Goal: Information Seeking & Learning: Learn about a topic

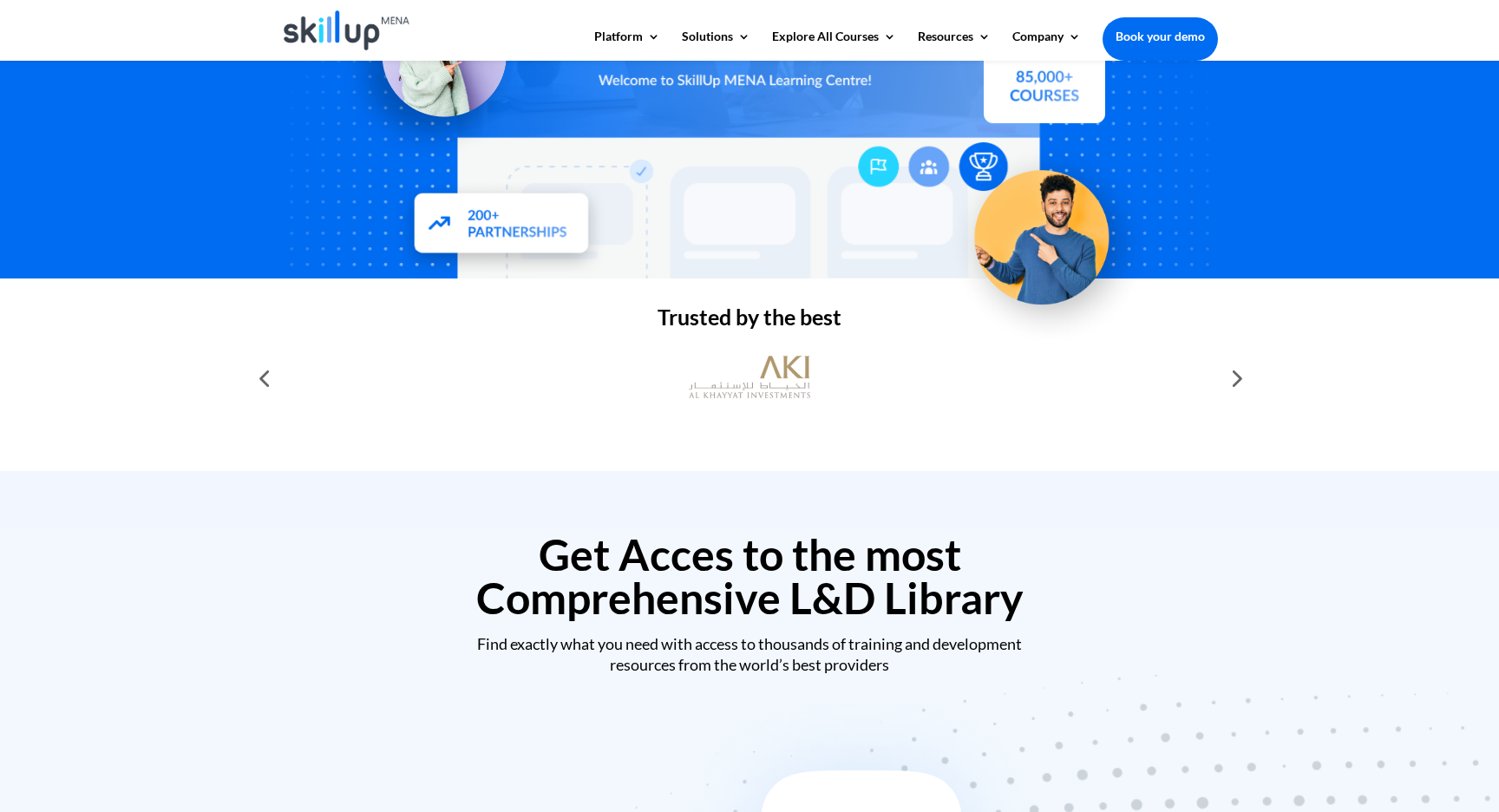
scroll to position [367, 0]
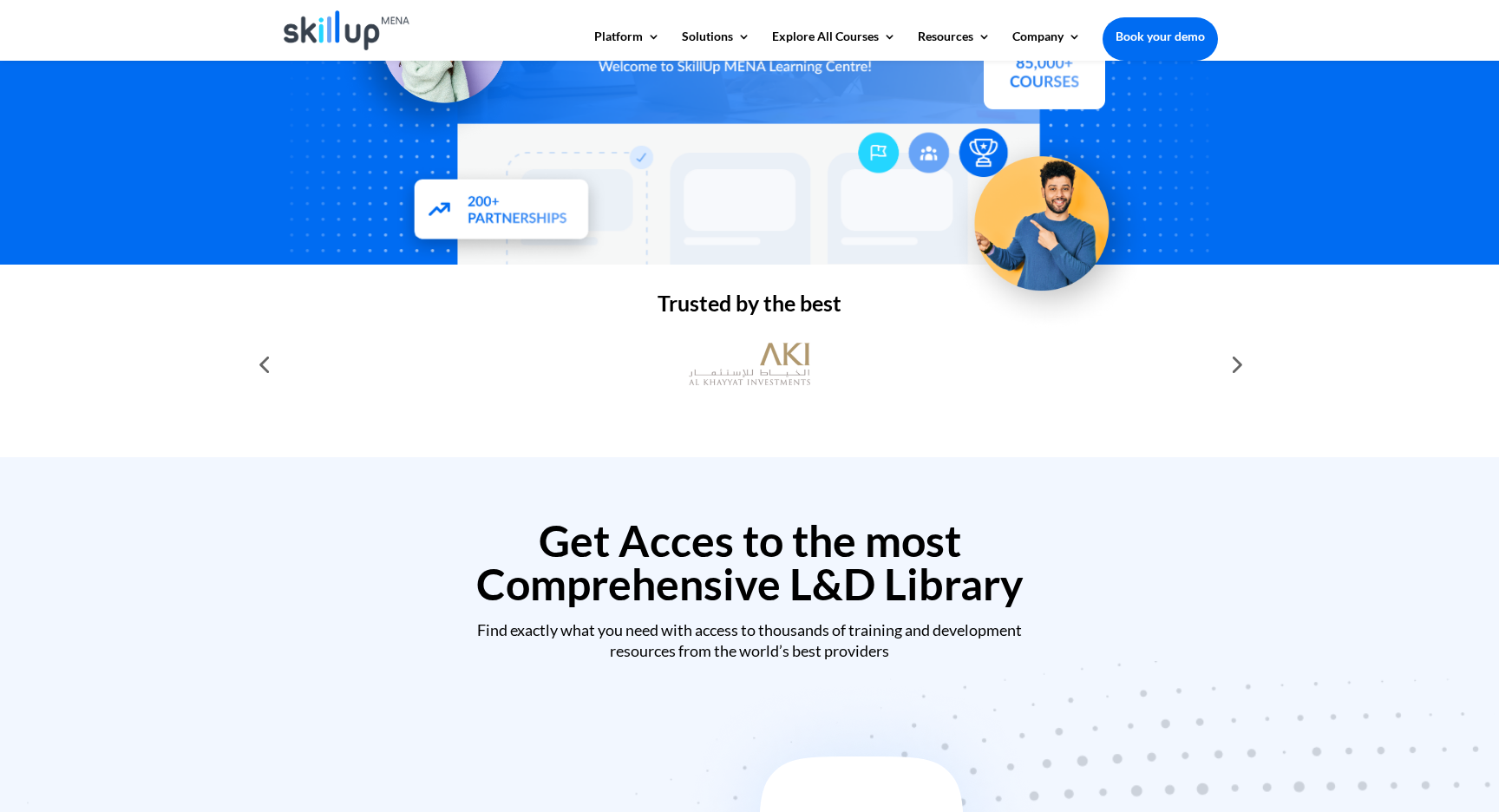
click at [1248, 367] on div at bounding box center [1235, 364] width 35 height 35
click at [1236, 365] on div at bounding box center [1235, 364] width 35 height 35
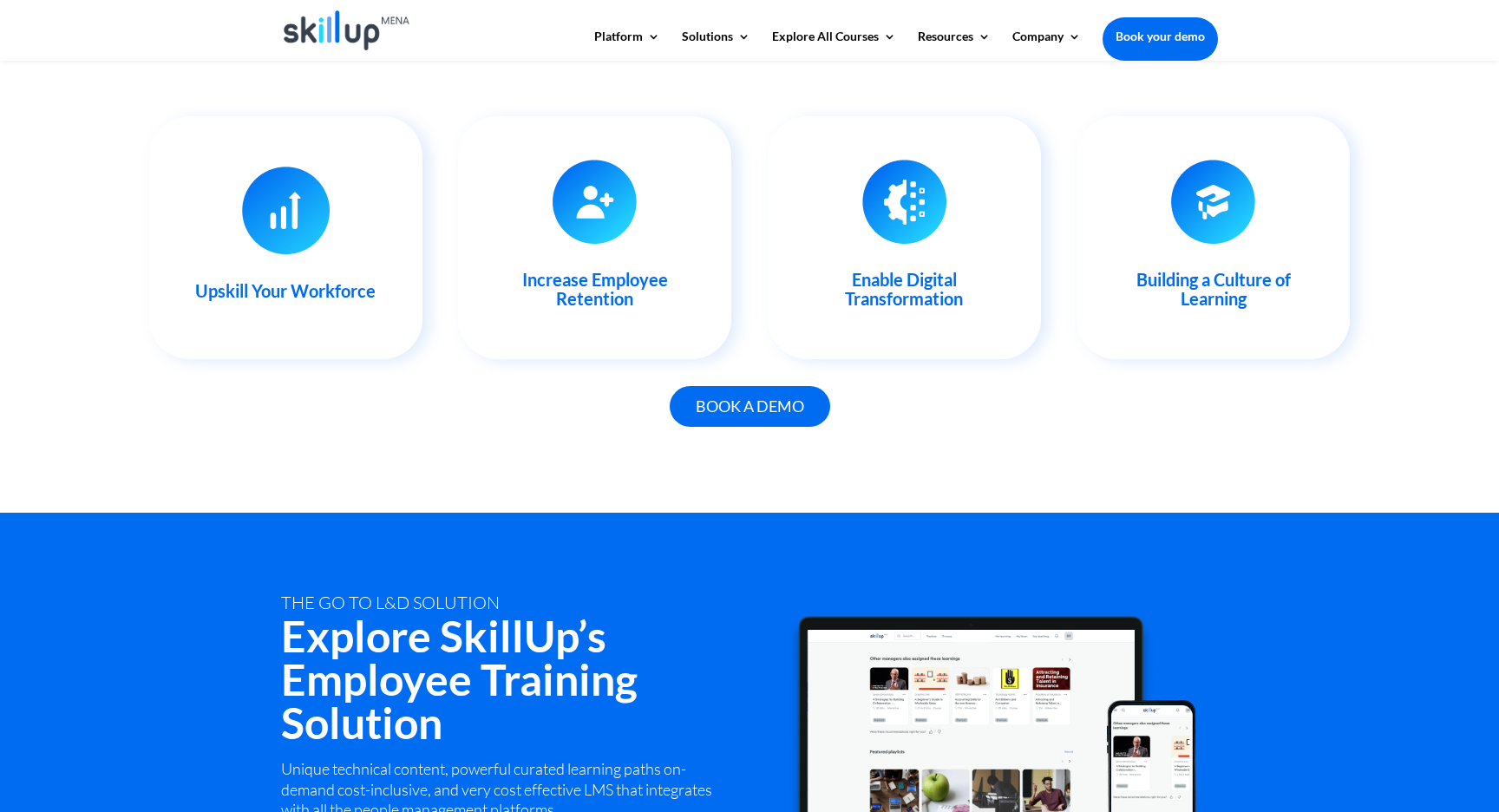
scroll to position [1901, 0]
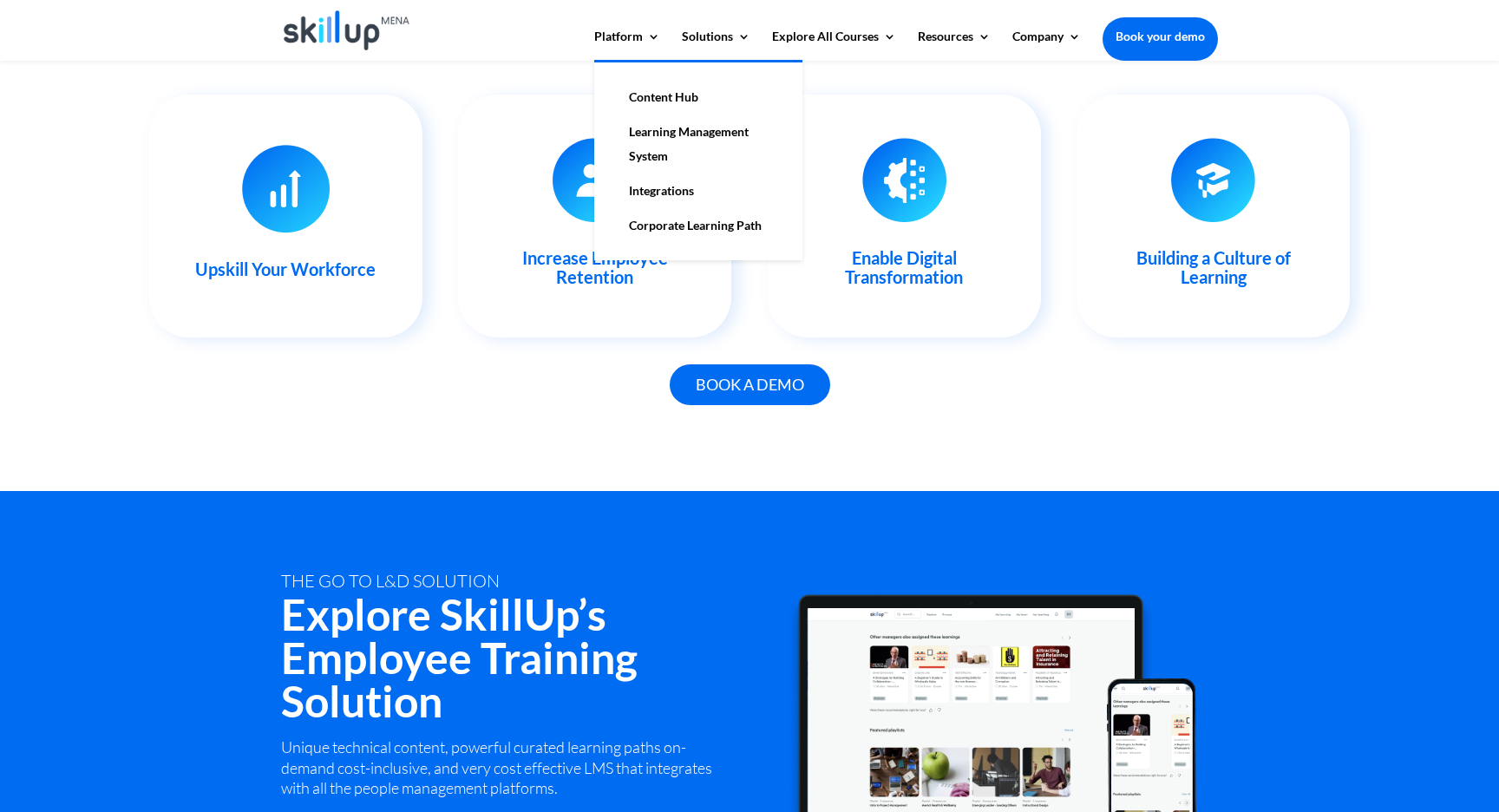
click at [663, 132] on link "Learning Management System" at bounding box center [698, 144] width 173 height 59
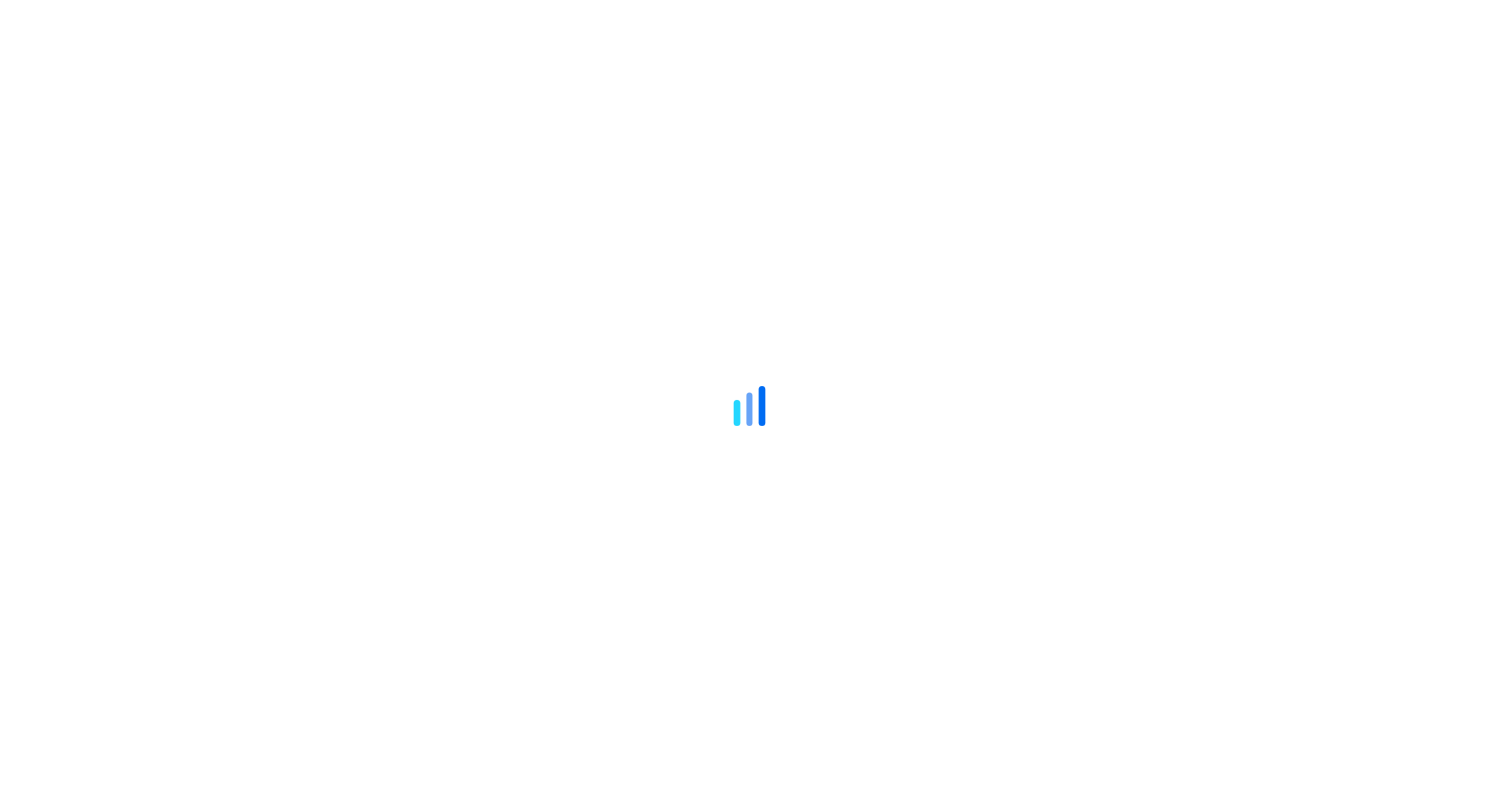
scroll to position [2121, 0]
